Goal: Task Accomplishment & Management: Manage account settings

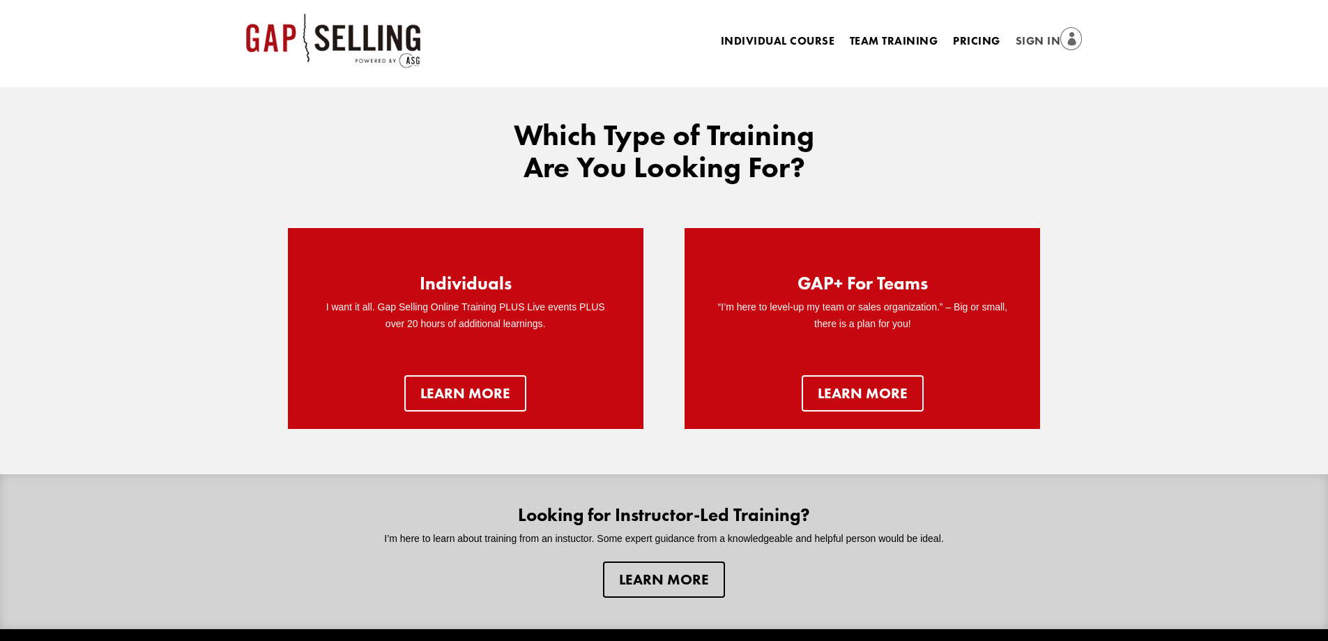
click at [1041, 39] on link "Sign In" at bounding box center [1049, 42] width 67 height 20
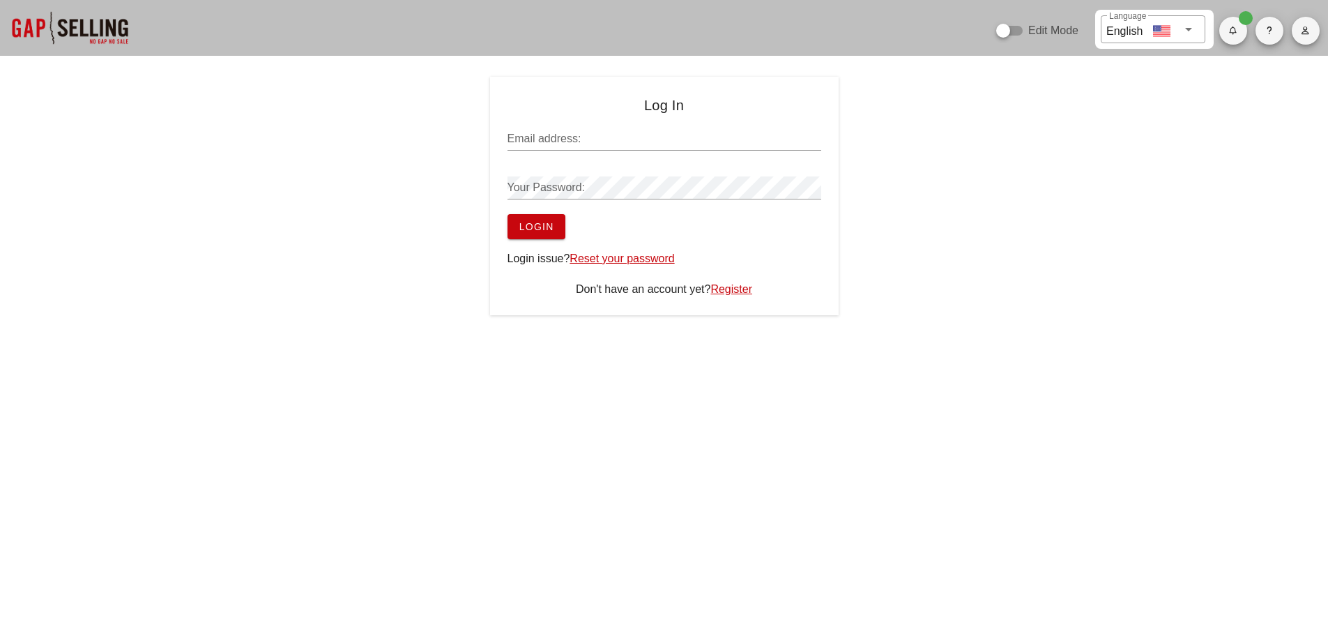
type input "sean@salesgrowth.com"
click at [511, 227] on button "Login" at bounding box center [537, 226] width 58 height 25
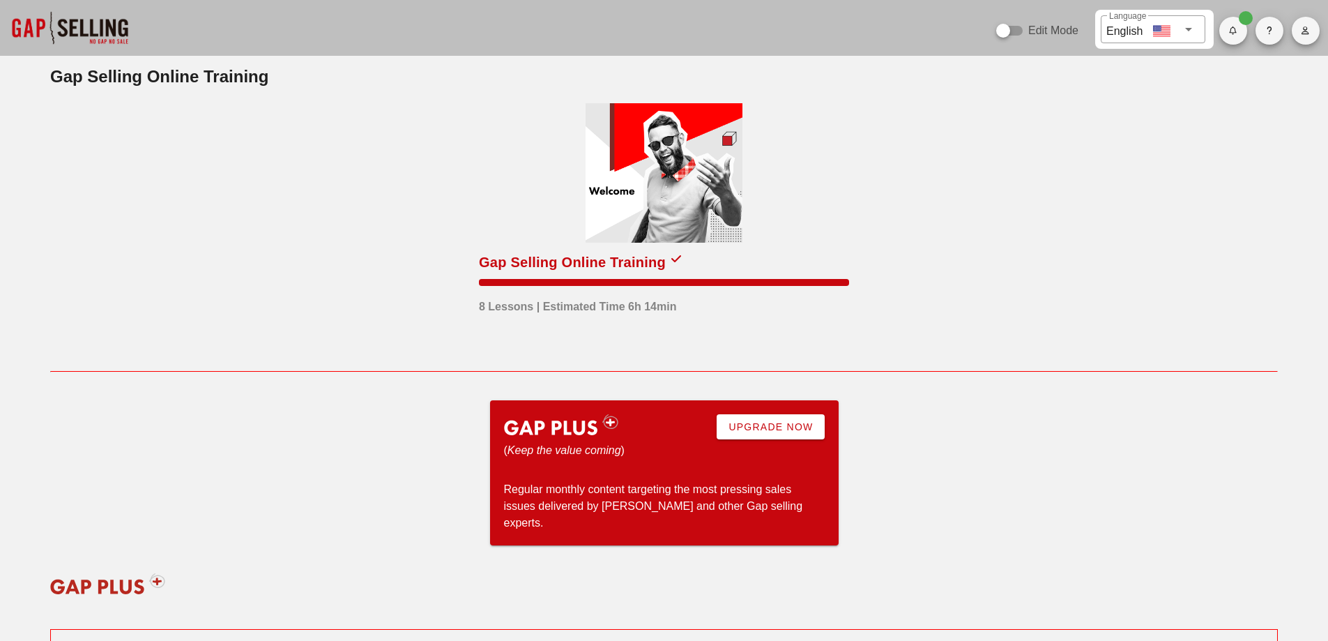
click at [1300, 27] on span "button" at bounding box center [1306, 30] width 28 height 8
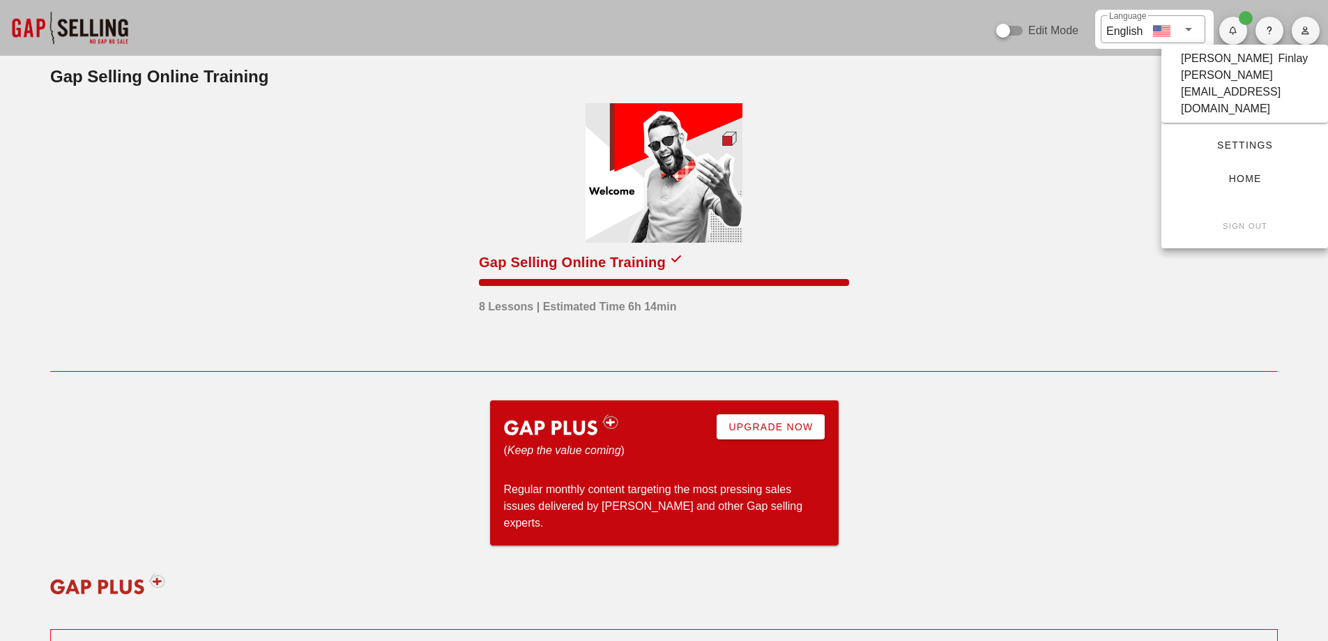
click at [1212, 139] on span "Settings" at bounding box center [1245, 144] width 122 height 11
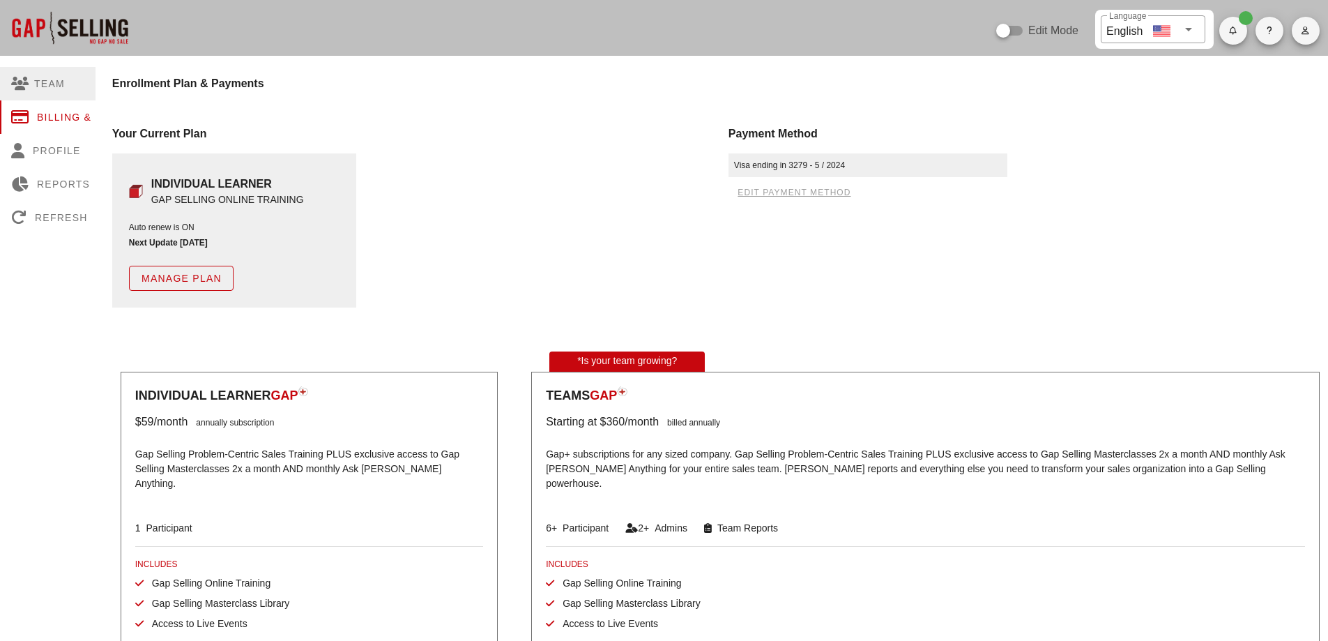
click at [40, 87] on div "Team" at bounding box center [67, 83] width 135 height 33
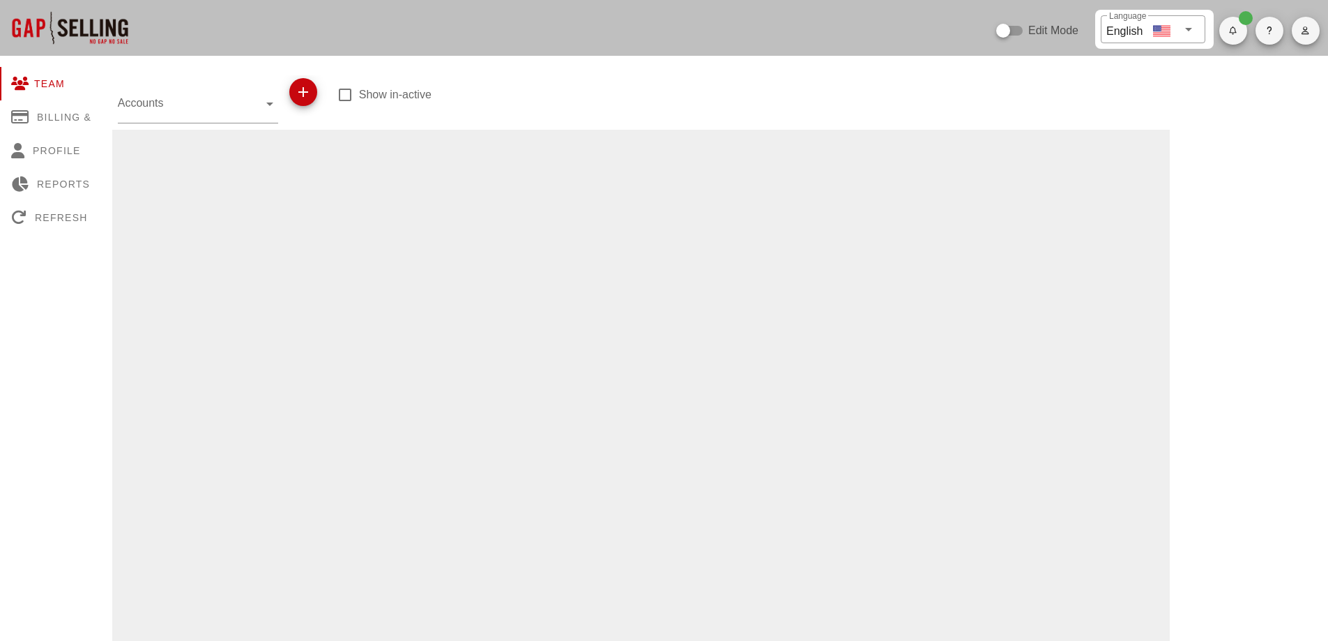
click at [230, 107] on input "Accounts" at bounding box center [188, 103] width 141 height 22
click at [418, 152] on div at bounding box center [641, 611] width 1058 height 962
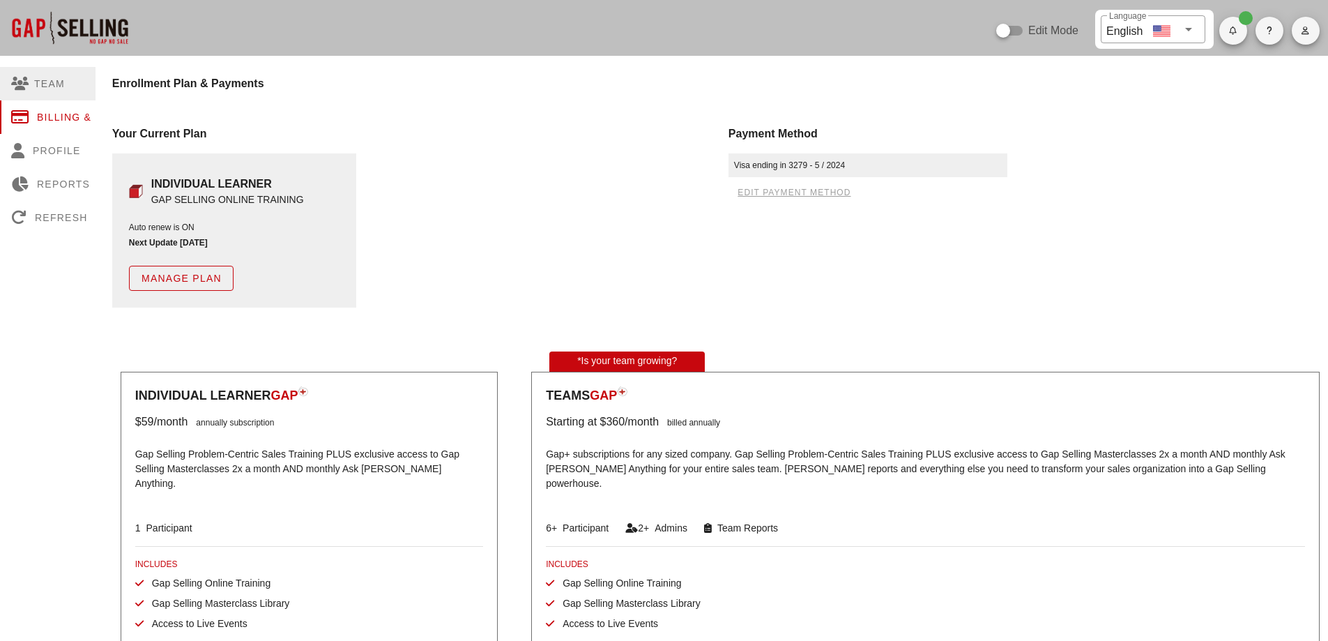
click at [79, 93] on div "Team" at bounding box center [67, 83] width 135 height 33
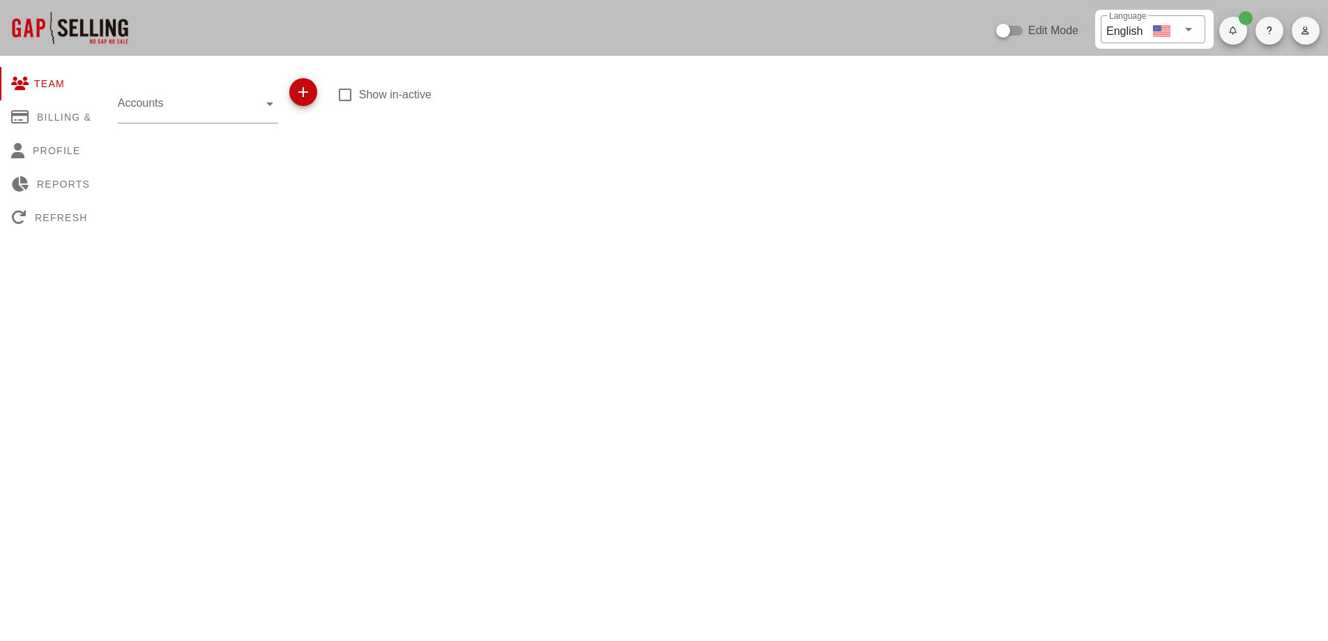
click at [246, 114] on div "Accounts" at bounding box center [198, 103] width 160 height 39
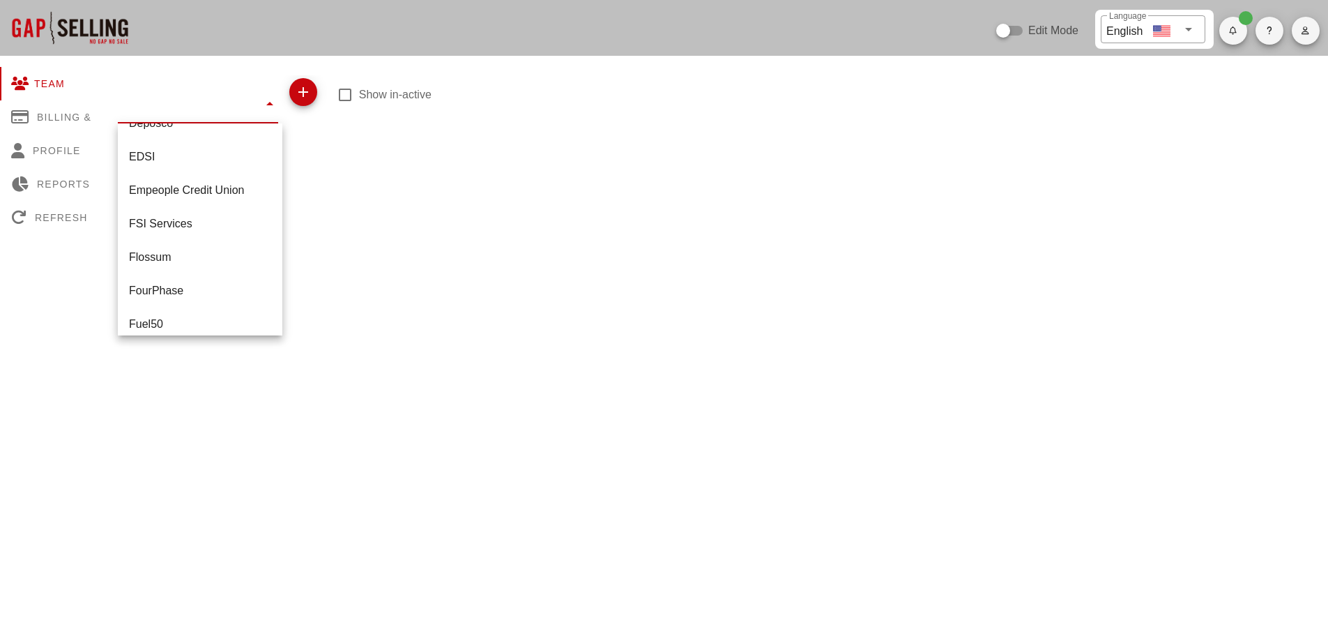
scroll to position [628, 0]
click at [658, 15] on div "Edit Mode ​ Language English" at bounding box center [664, 28] width 1328 height 56
